Goal: Check status: Check status

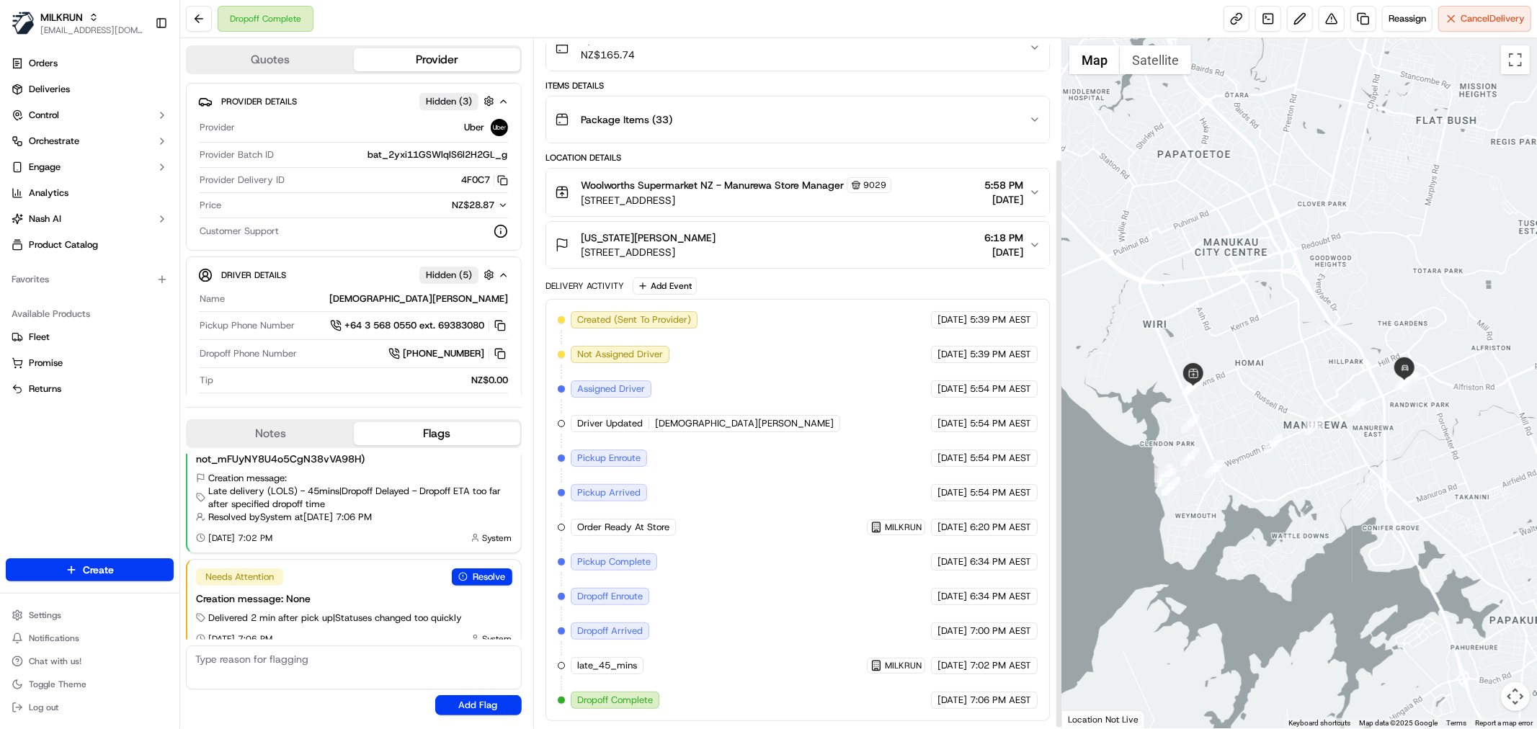
scroll to position [147, 0]
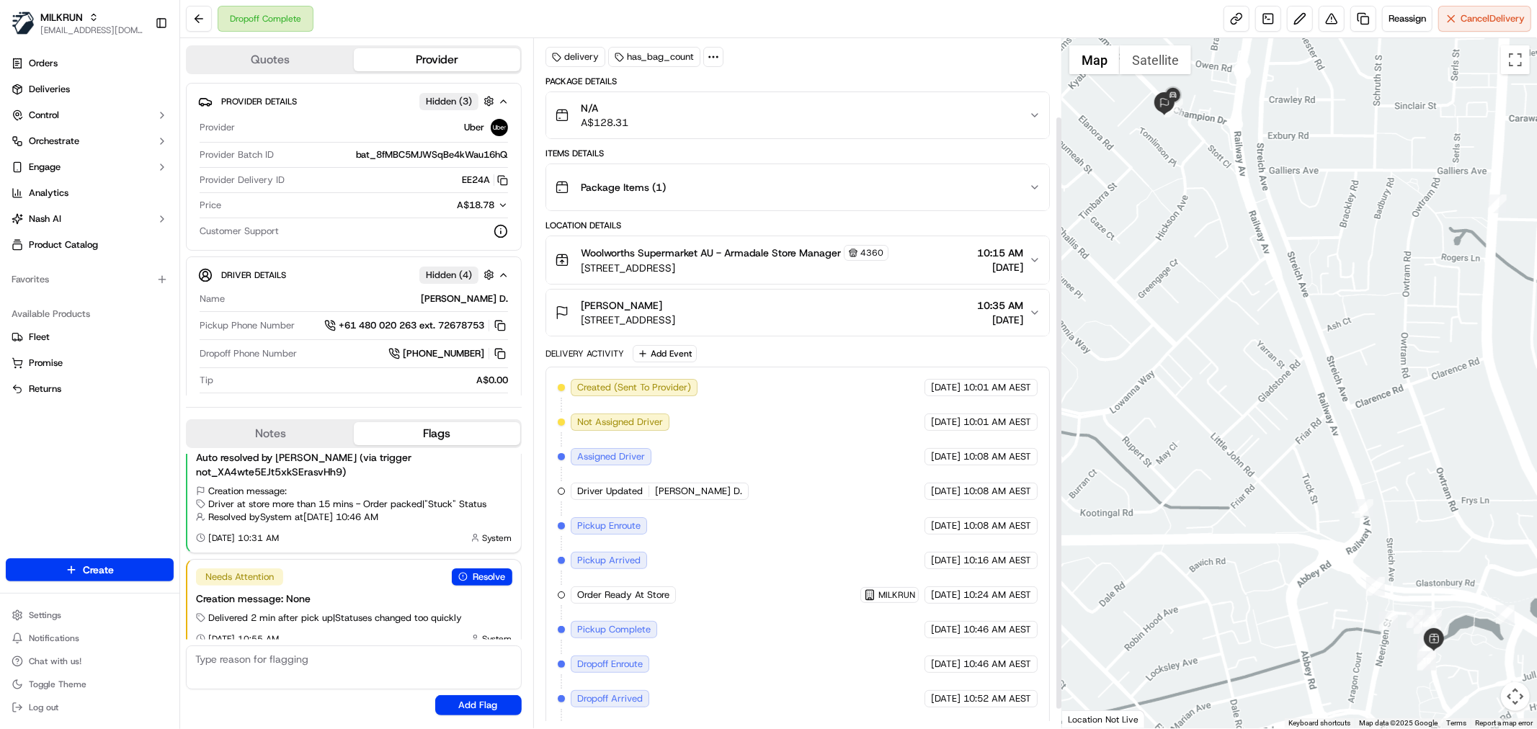
scroll to position [112, 0]
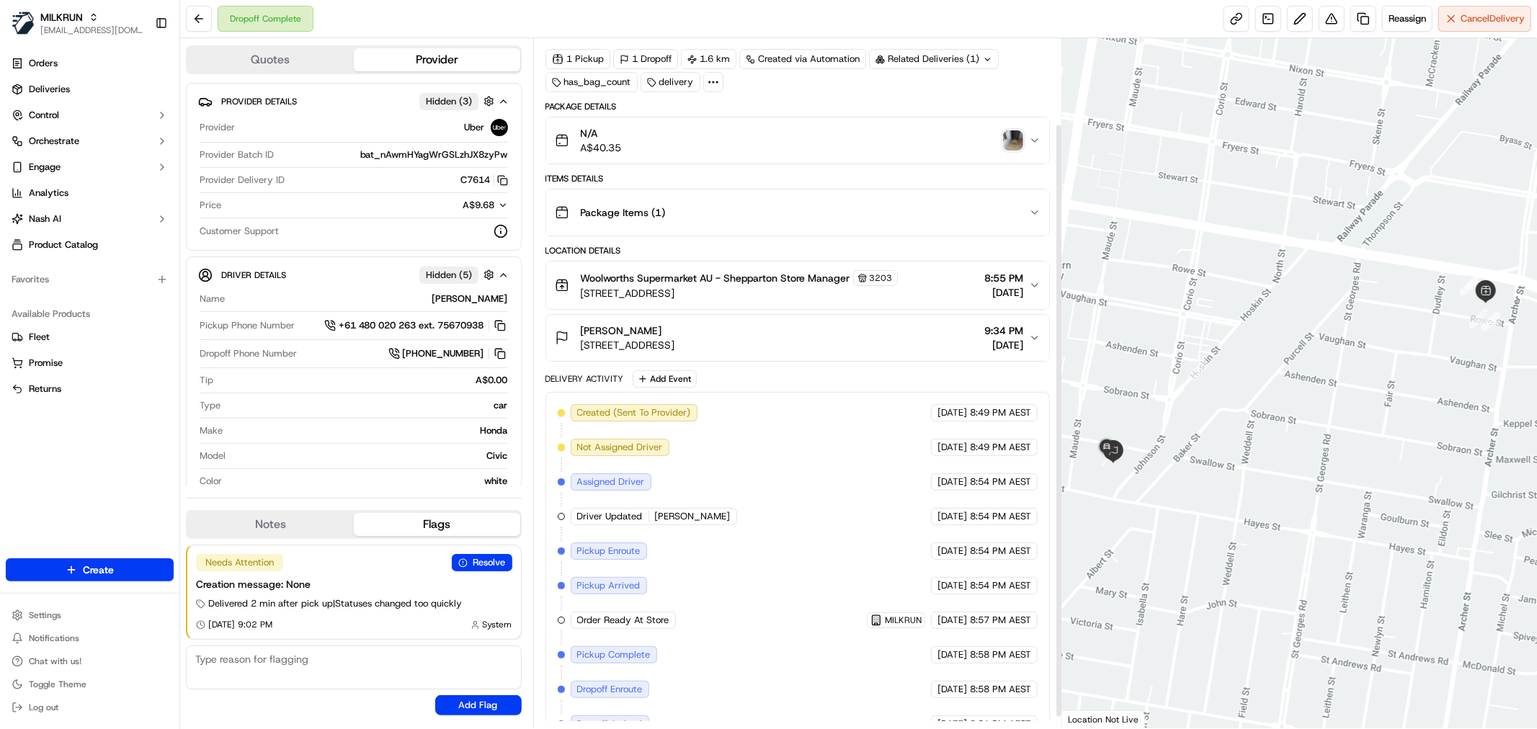
scroll to position [112, 0]
